Goal: Task Accomplishment & Management: Manage account settings

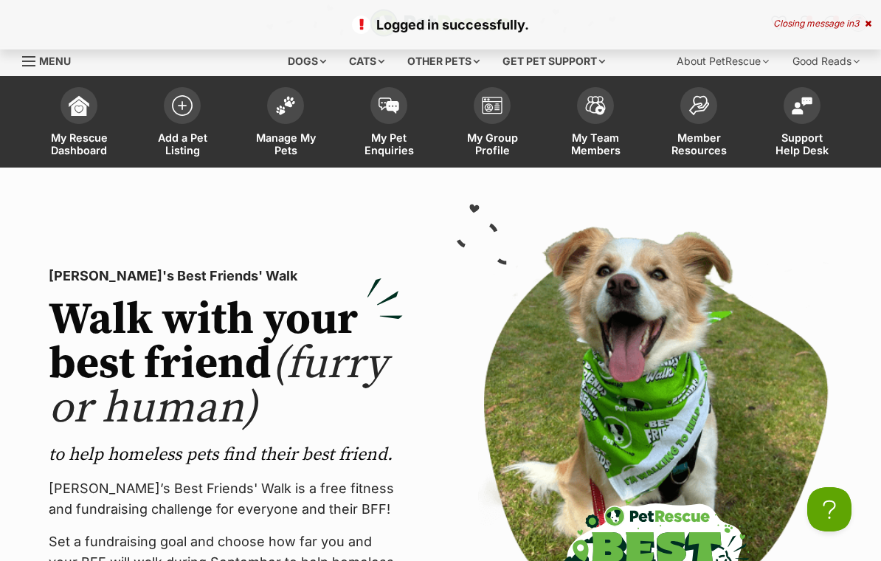
click at [283, 135] on span "Manage My Pets" at bounding box center [285, 143] width 66 height 25
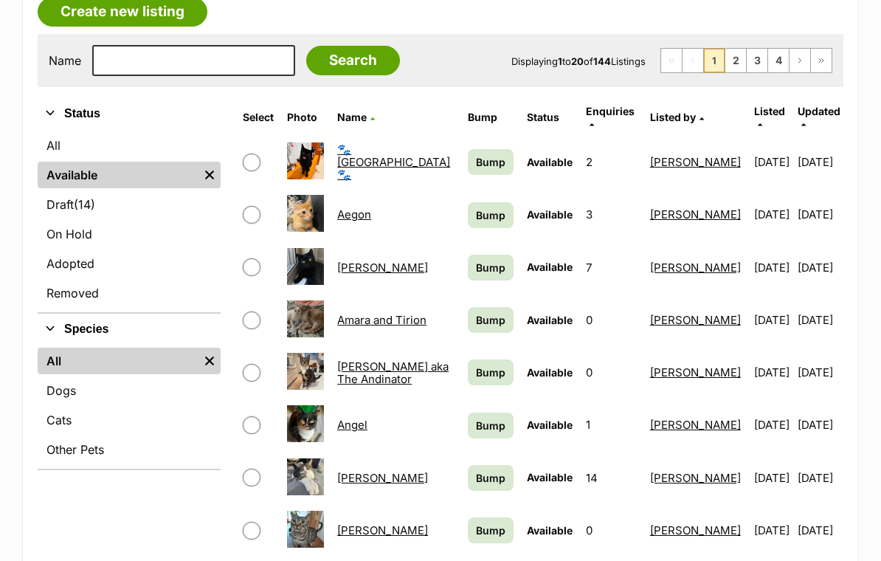
scroll to position [274, 0]
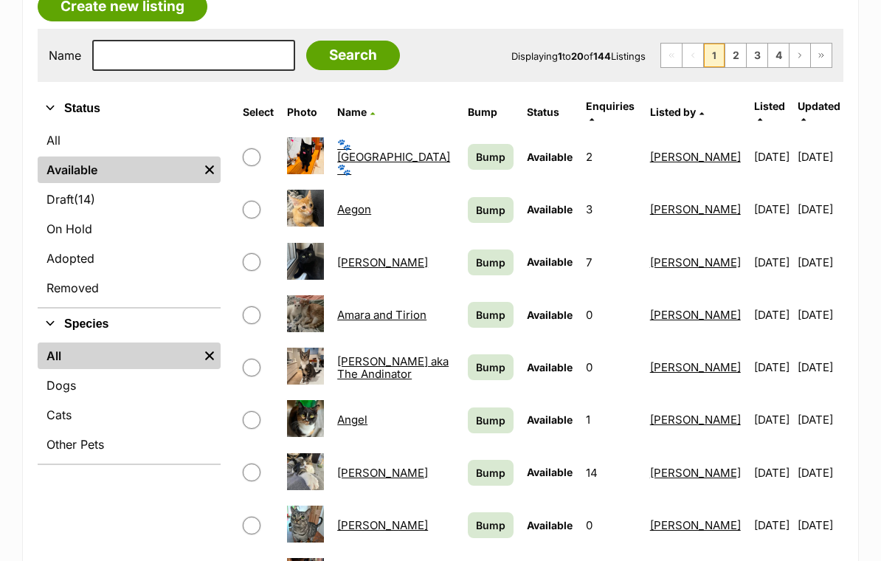
click at [390, 146] on link "🐾 Adelaide 🐾" at bounding box center [393, 158] width 113 height 40
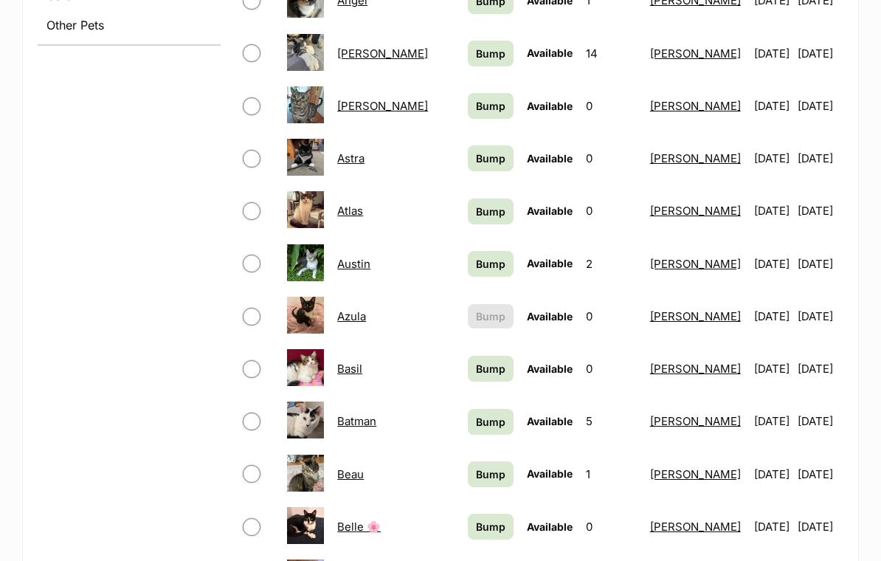
scroll to position [694, 0]
click at [354, 204] on link "Atlas" at bounding box center [350, 211] width 26 height 14
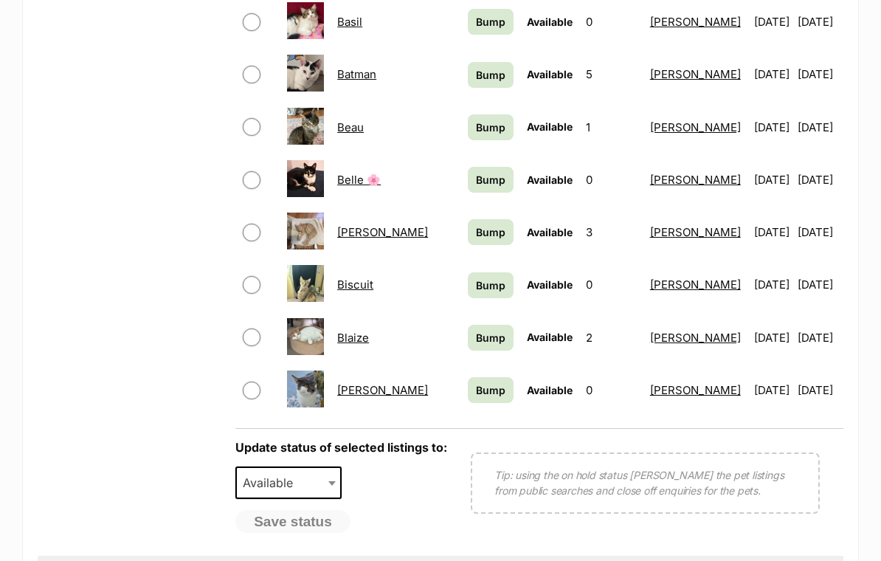
scroll to position [1041, 0]
click at [357, 331] on link "Blaize" at bounding box center [353, 338] width 32 height 14
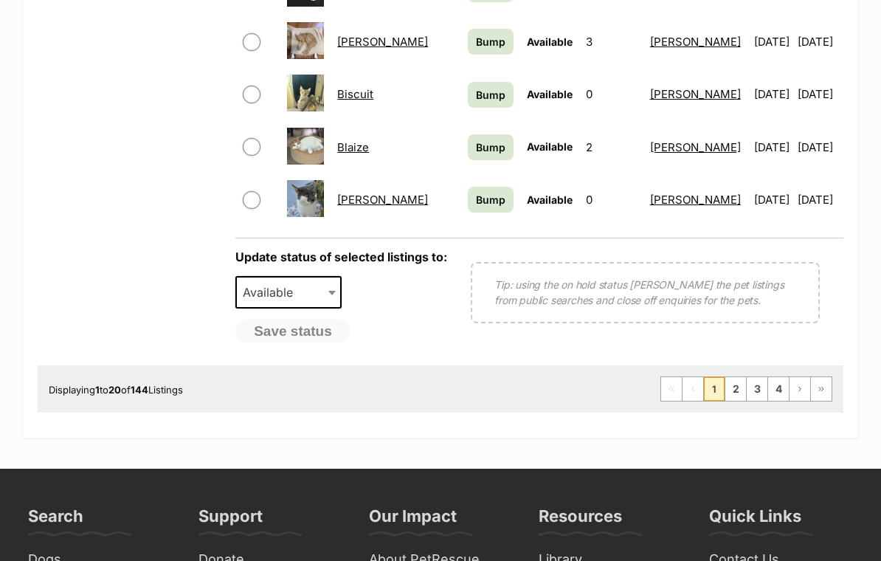
scroll to position [1231, 0]
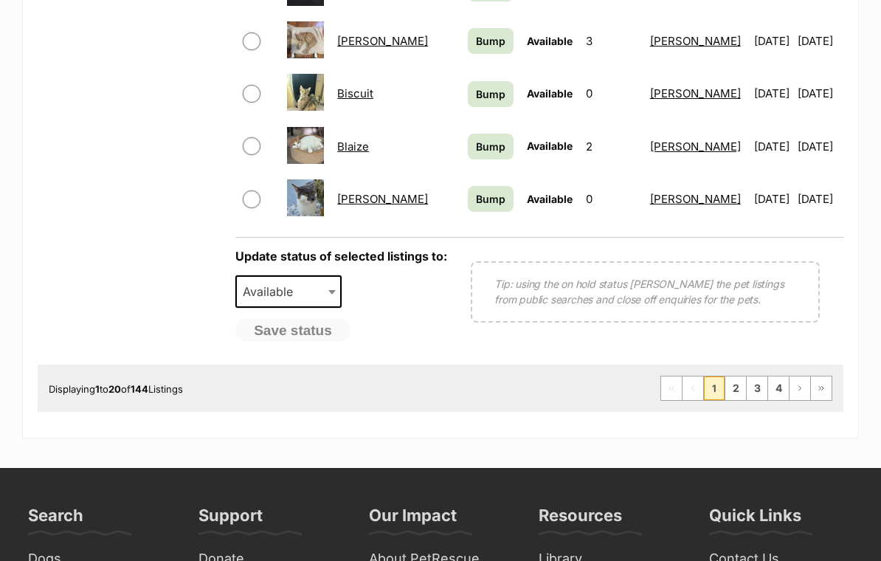
click at [736, 377] on link "2" at bounding box center [736, 389] width 21 height 24
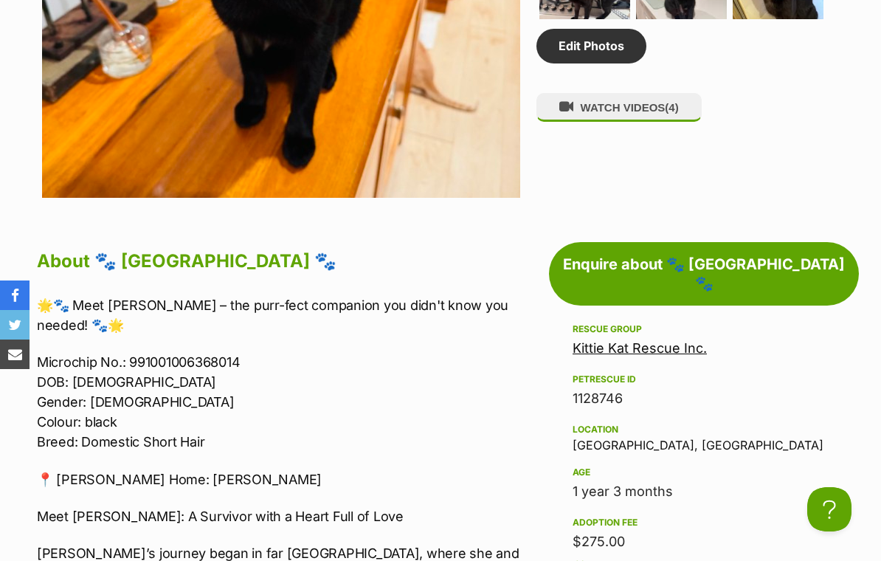
scroll to position [1053, 0]
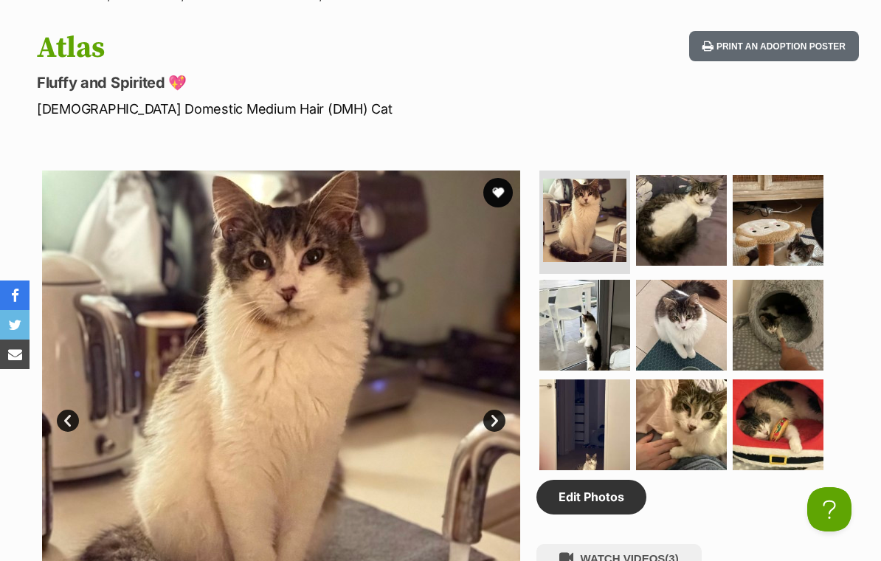
scroll to position [593, 0]
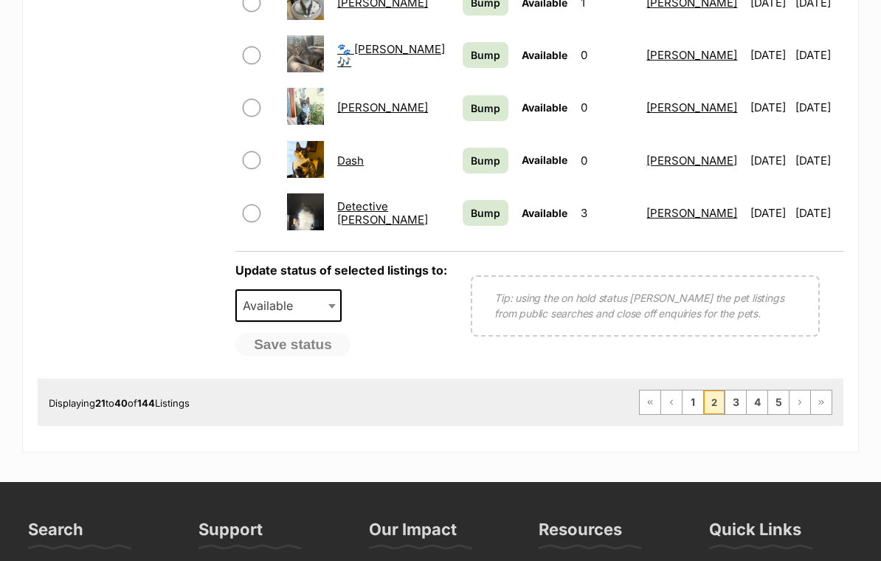
scroll to position [1218, 0]
click at [738, 390] on link "3" at bounding box center [736, 402] width 21 height 24
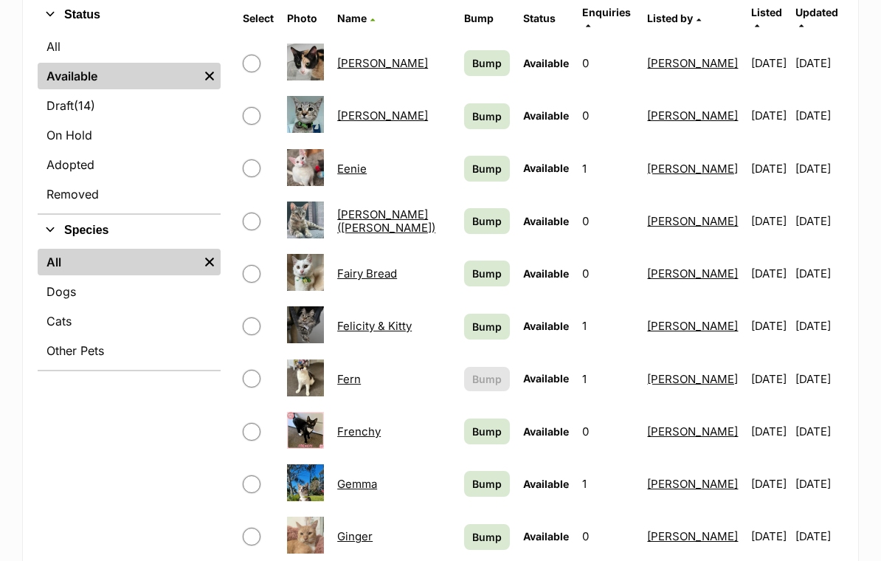
scroll to position [368, 0]
click at [389, 266] on link "Fairy Bread" at bounding box center [367, 273] width 60 height 14
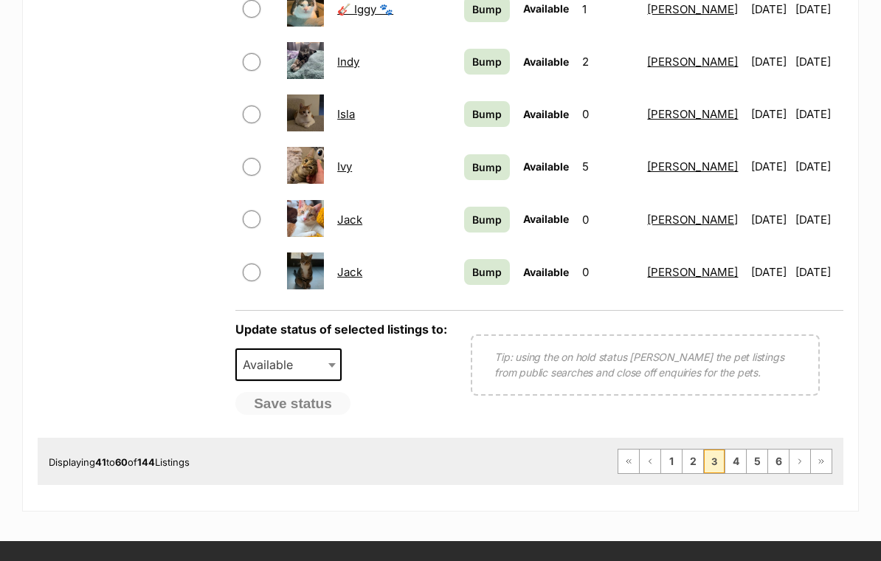
scroll to position [1166, 0]
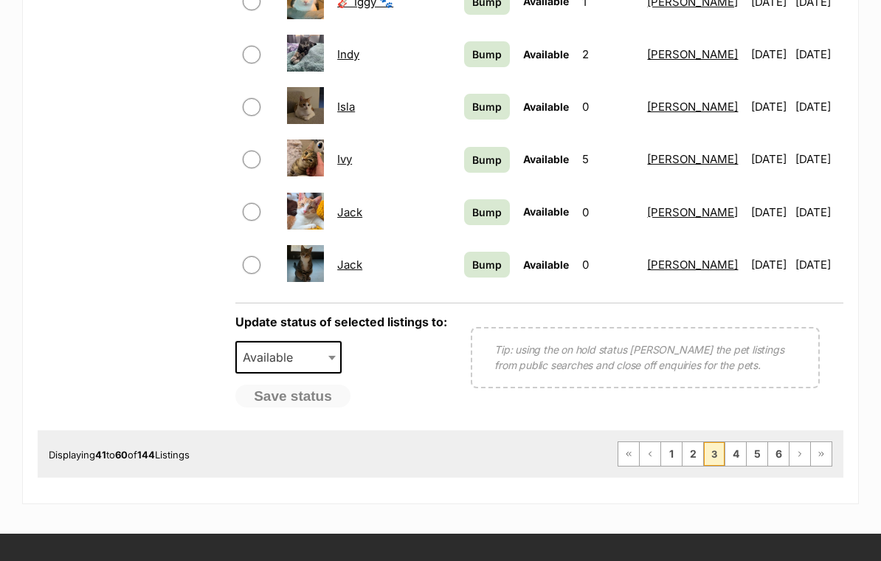
click at [737, 443] on link "4" at bounding box center [736, 454] width 21 height 24
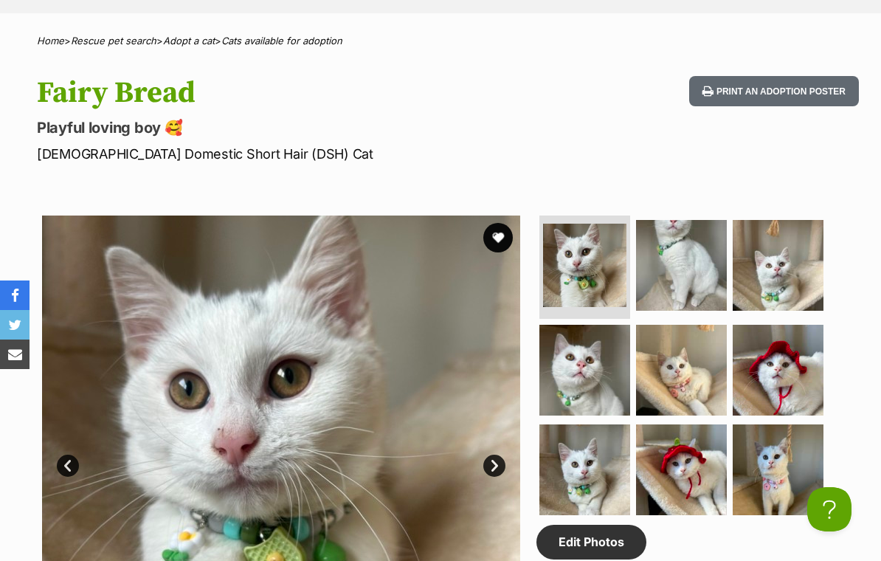
scroll to position [556, 0]
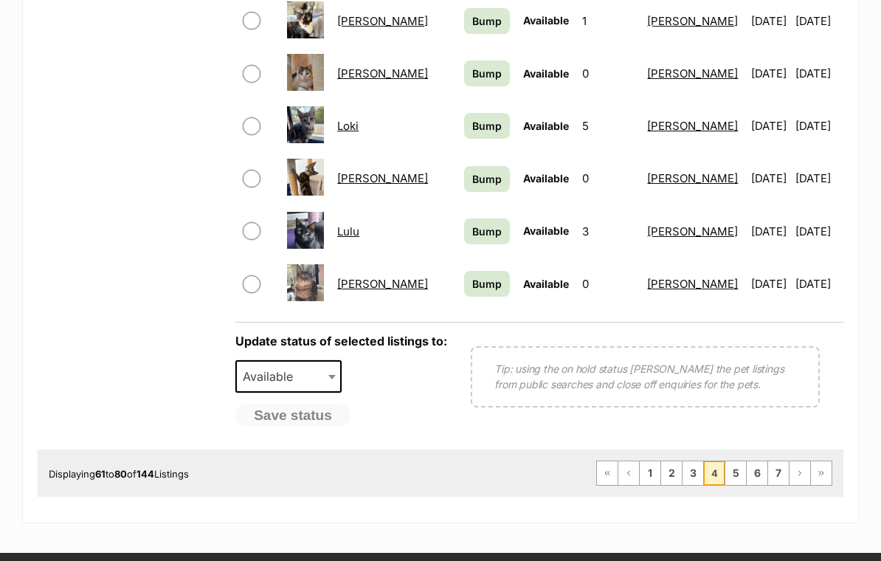
scroll to position [1148, 0]
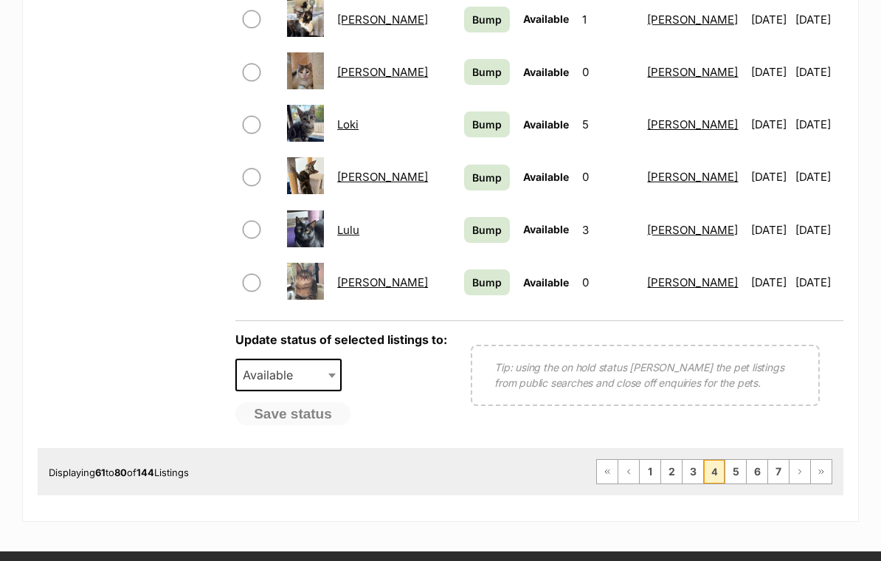
click at [730, 463] on link "5" at bounding box center [736, 472] width 21 height 24
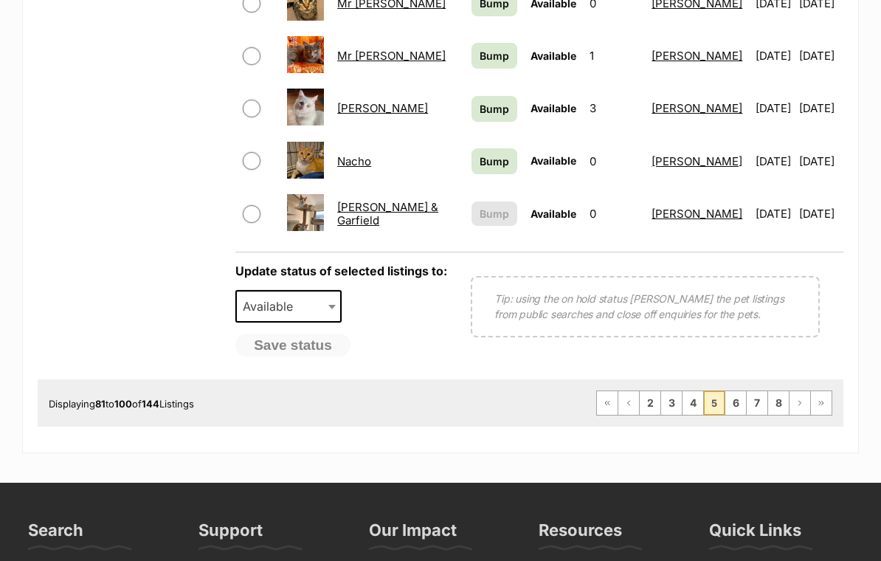
scroll to position [1222, 0]
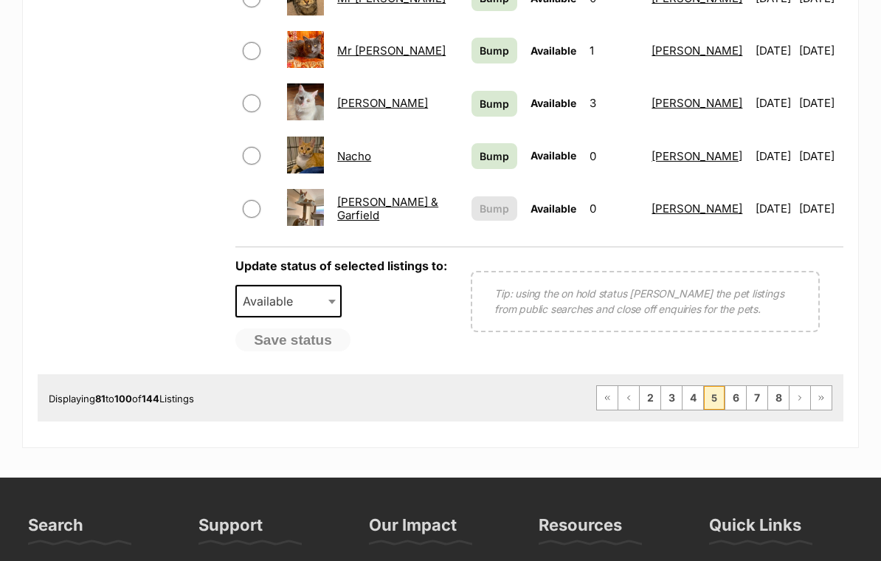
click at [735, 387] on link "6" at bounding box center [736, 399] width 21 height 24
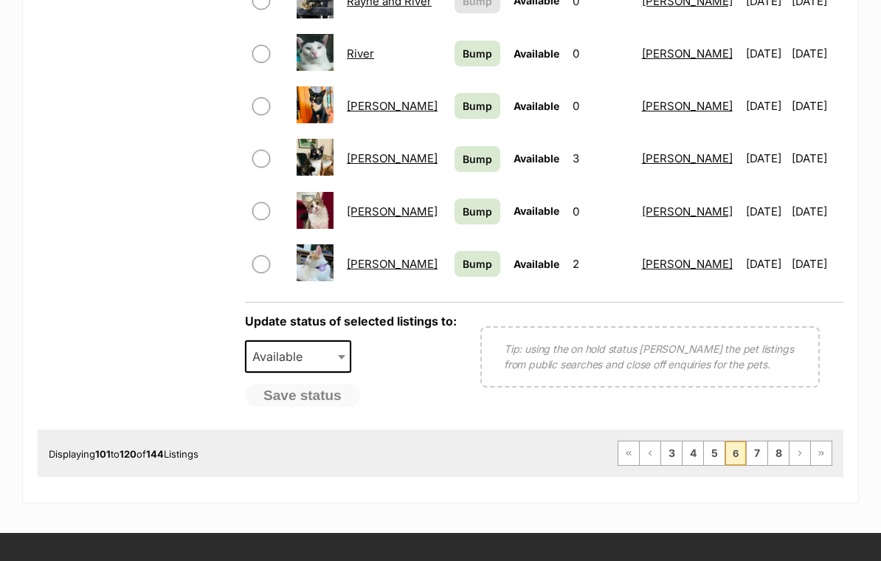
scroll to position [1171, 0]
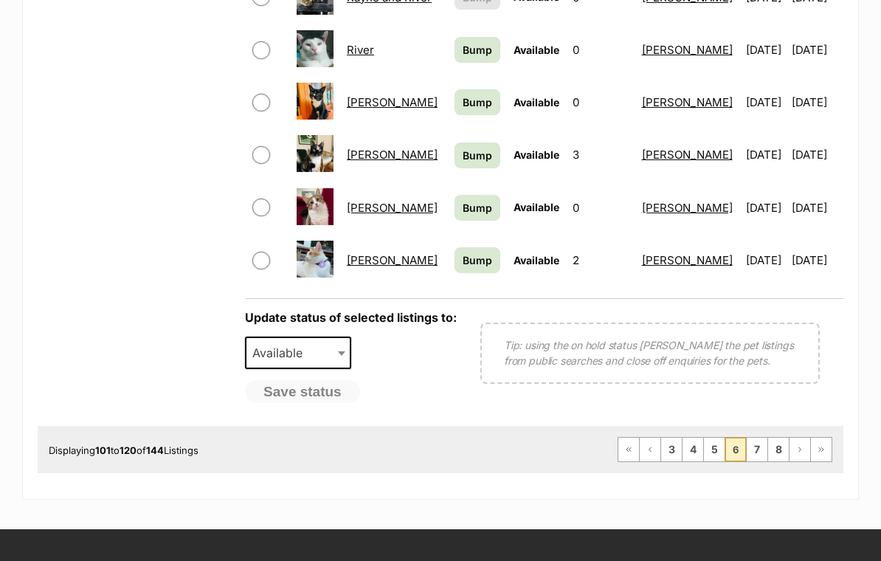
click at [762, 438] on link "7" at bounding box center [757, 450] width 21 height 24
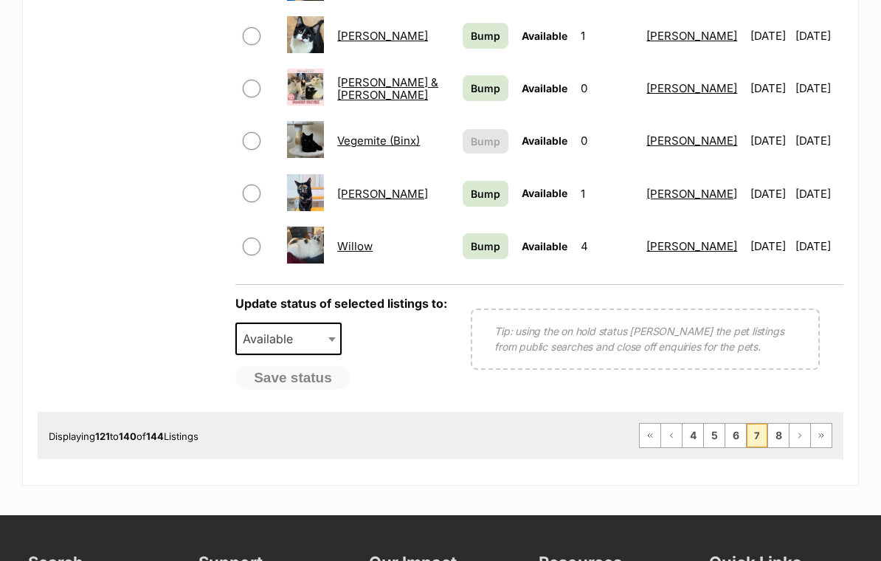
scroll to position [1244, 0]
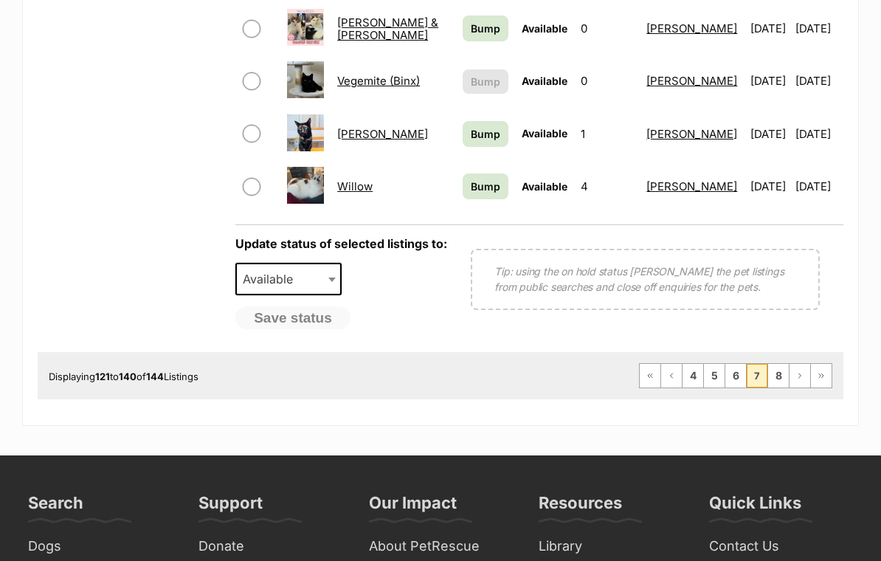
click at [782, 364] on link "8" at bounding box center [778, 376] width 21 height 24
